Goal: Task Accomplishment & Management: Manage account settings

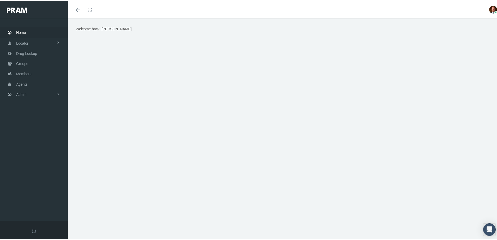
click at [17, 30] on span "Home" at bounding box center [21, 32] width 10 height 10
click at [23, 71] on span "Members" at bounding box center [23, 73] width 15 height 10
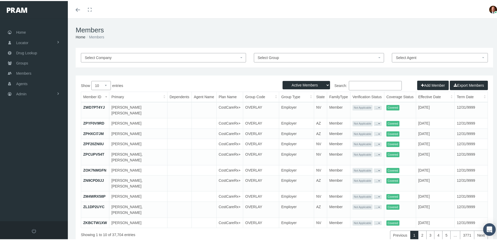
click at [360, 83] on input "Search:" at bounding box center [374, 84] width 53 height 9
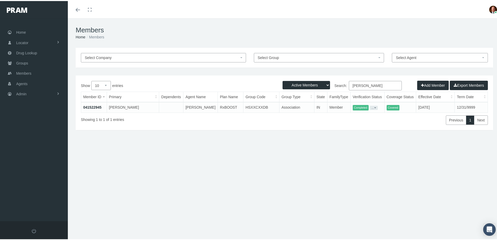
type input "connerton"
click at [92, 107] on link "041522945" at bounding box center [92, 106] width 18 height 4
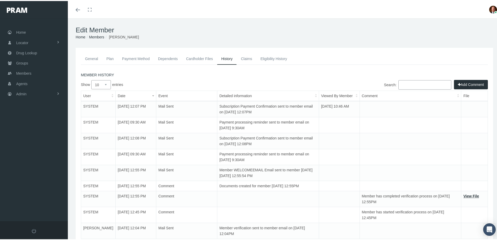
click at [91, 58] on link "General" at bounding box center [91, 57] width 21 height 11
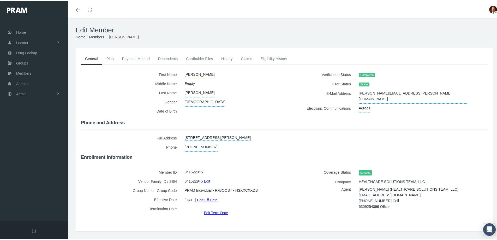
click at [243, 58] on link "Claims" at bounding box center [246, 57] width 20 height 11
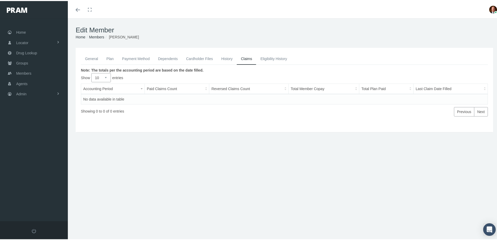
click at [142, 58] on link "Payment Method" at bounding box center [136, 57] width 36 height 11
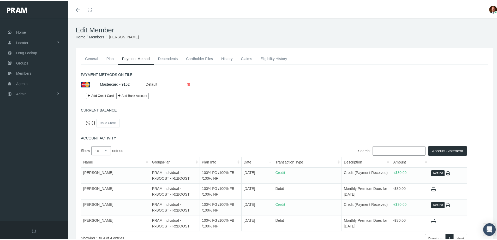
click at [89, 56] on link "General" at bounding box center [91, 57] width 21 height 11
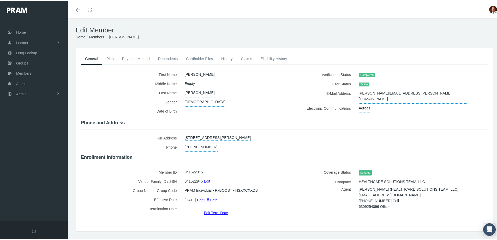
click at [213, 196] on link "Edit Eff Date" at bounding box center [207, 199] width 20 height 8
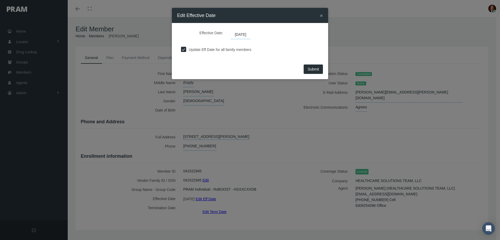
click at [321, 16] on span "×" at bounding box center [321, 16] width 3 height 6
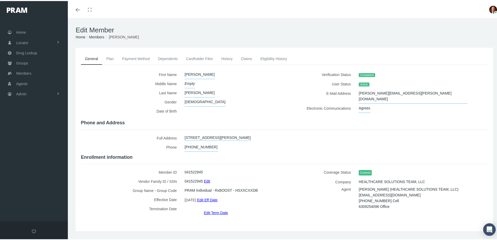
click at [216, 207] on link "Edit Term Date" at bounding box center [216, 211] width 24 height 8
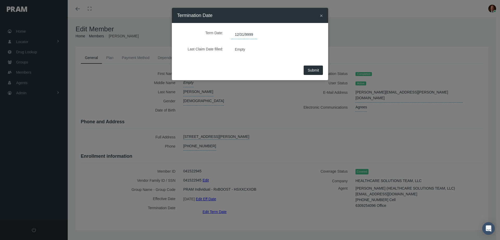
click at [254, 34] on span "12/31/9999" at bounding box center [244, 34] width 26 height 9
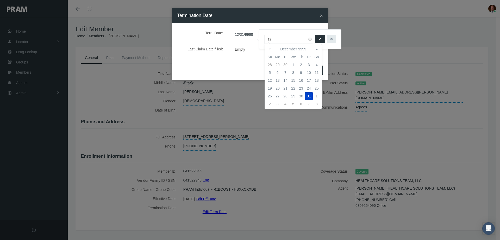
type input "1"
click at [272, 105] on td "31" at bounding box center [270, 104] width 8 height 8
type input "08/31/2025"
click at [319, 35] on button "submit" at bounding box center [320, 39] width 10 height 9
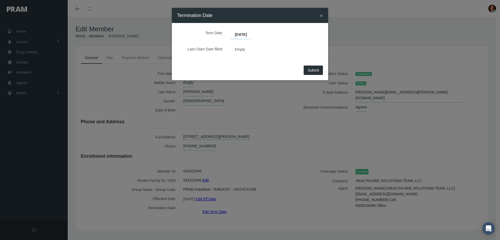
click at [313, 72] on span "Submit" at bounding box center [313, 70] width 11 height 4
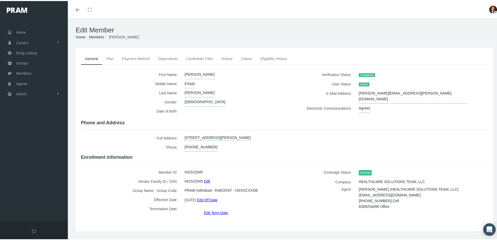
click at [227, 57] on link "History" at bounding box center [227, 57] width 20 height 11
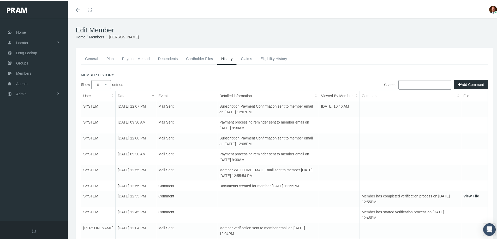
click at [456, 83] on button "Add Comment" at bounding box center [471, 83] width 34 height 9
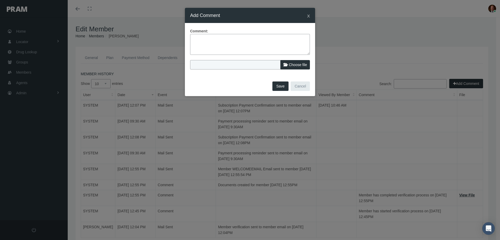
click at [277, 43] on textarea at bounding box center [250, 44] width 120 height 21
type textarea "Member reached out to cancel. He is requesting a refund for August but its way …"
click at [294, 64] on span "Choose file" at bounding box center [298, 65] width 18 height 4
click at [259, 64] on input "Choose file" at bounding box center [224, 63] width 69 height 7
type input "C:\fakepath\Corinne Connerton - Request to term 8-27-25.jpg"
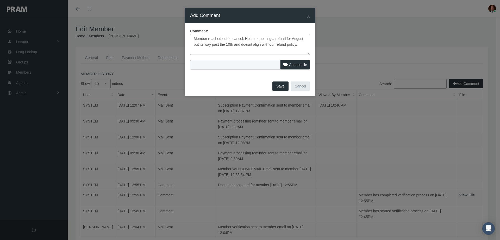
type input "Corinne Connerton - Request to term 8-27-25.jpg"
click at [280, 84] on button "Save" at bounding box center [281, 85] width 16 height 9
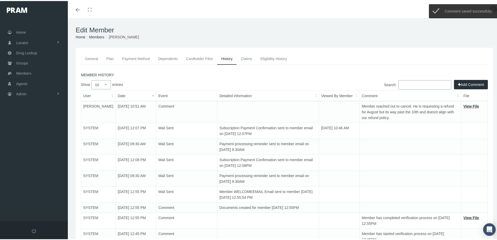
click at [89, 56] on link "General" at bounding box center [91, 57] width 21 height 11
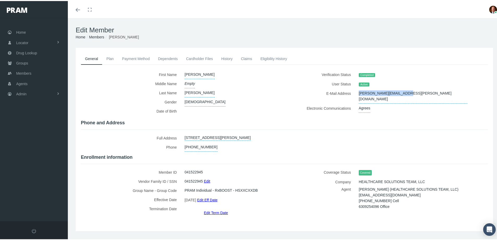
drag, startPoint x: 354, startPoint y: 93, endPoint x: 401, endPoint y: 94, distance: 46.9
click at [401, 94] on div "dave.connerton@gmail.com" at bounding box center [412, 95] width 116 height 15
copy span "dave.connerton@gmail.com"
click at [262, 107] on div at bounding box center [231, 110] width 100 height 11
drag, startPoint x: 354, startPoint y: 192, endPoint x: 393, endPoint y: 193, distance: 38.6
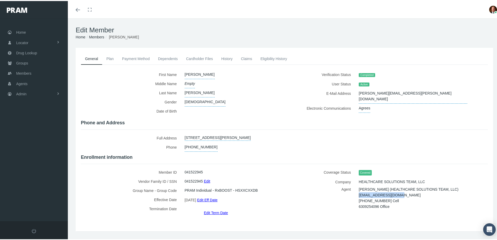
click at [393, 193] on div "Bruce Lanzerotti (HEALTHCARE SOLUTIONS TEAM, LLC) blanzerotti@myhst.com 6308655…" at bounding box center [412, 196] width 116 height 23
copy span "blanzerotti@myhst.com"
click at [21, 72] on span "Members" at bounding box center [23, 72] width 15 height 10
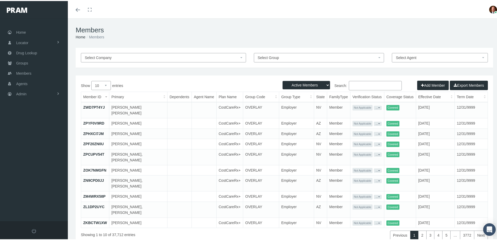
click at [120, 58] on span "Select Company" at bounding box center [162, 57] width 154 height 6
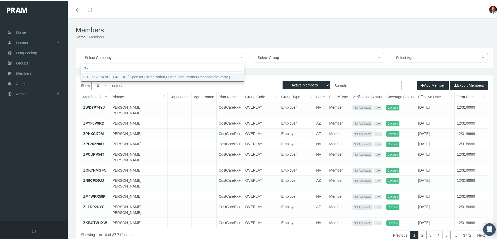
type input "leb"
select select
select select "4760"
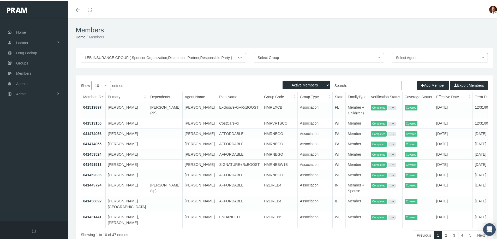
click at [98, 134] on link "041474056" at bounding box center [92, 132] width 18 height 4
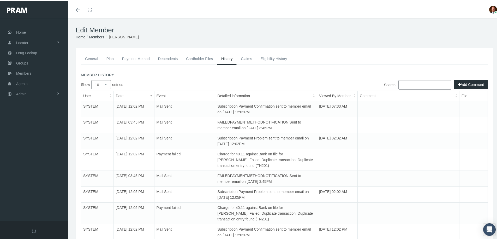
click at [109, 58] on link "Plan" at bounding box center [110, 57] width 16 height 11
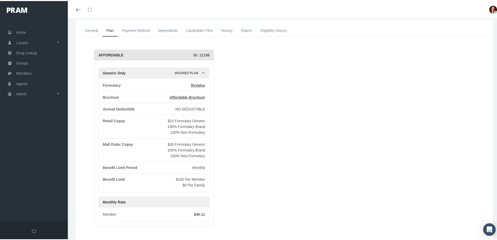
scroll to position [50, 0]
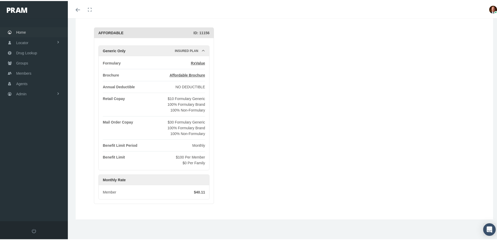
click at [25, 33] on span "Home" at bounding box center [21, 31] width 10 height 10
